Goal: Task Accomplishment & Management: Use online tool/utility

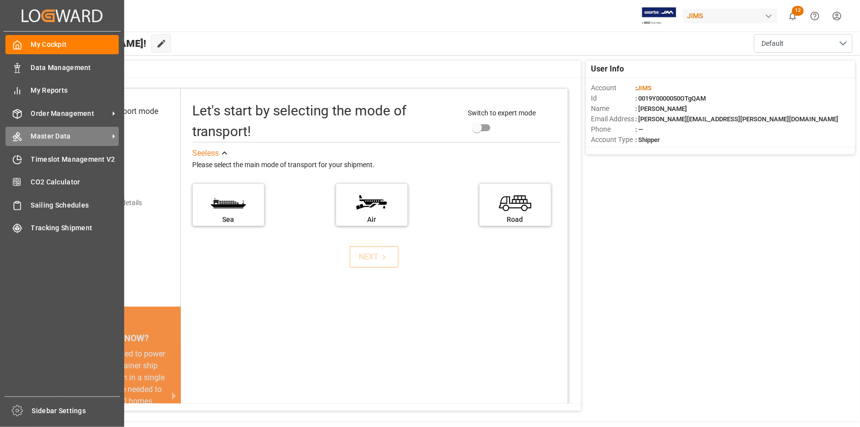
click at [48, 137] on span "Master Data" at bounding box center [70, 136] width 78 height 10
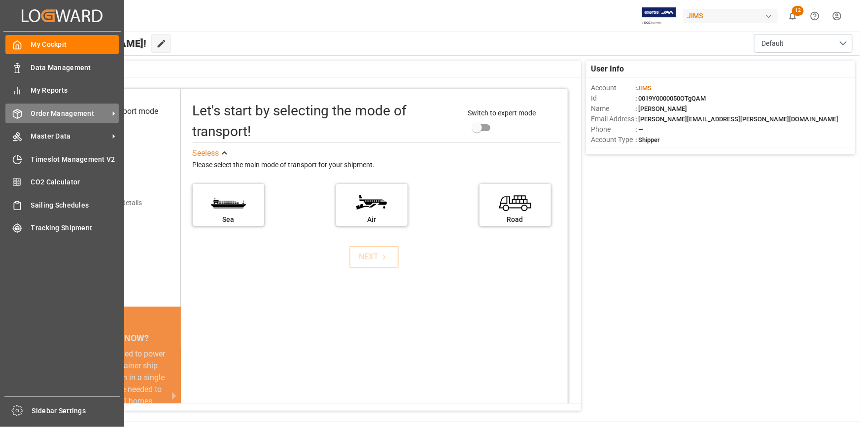
click at [92, 112] on span "Order Management" at bounding box center [70, 113] width 78 height 10
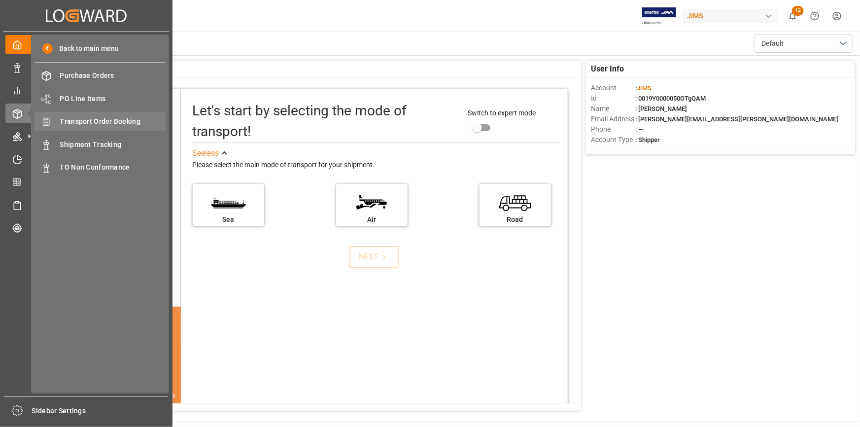
click at [115, 128] on div "Transport Order Booking Transport Order Booking" at bounding box center [100, 121] width 131 height 19
